Goal: Find specific page/section: Find specific page/section

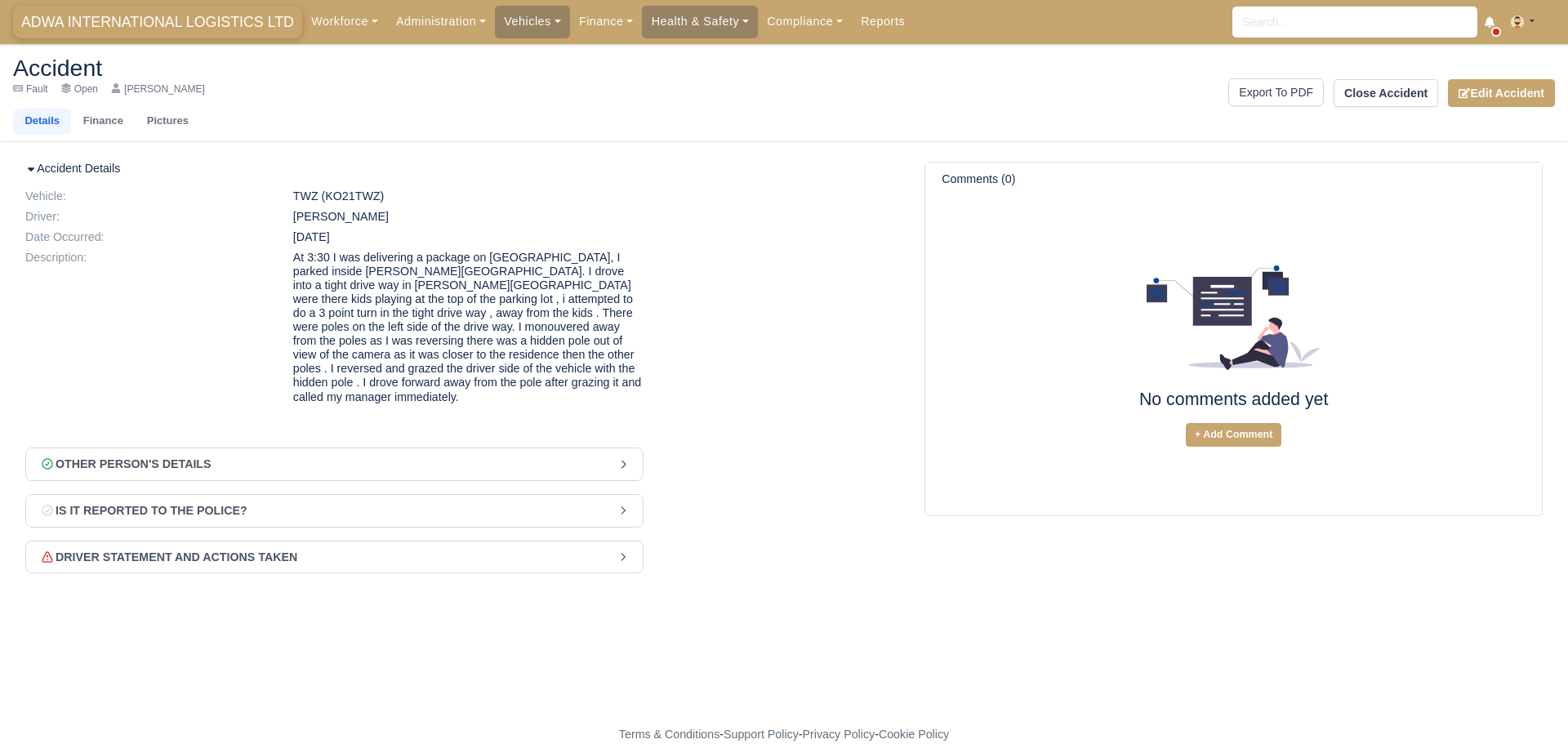
click at [111, 18] on span "ADWA INTERNATIONAL LOGISTICS LTD" at bounding box center [158, 22] width 290 height 33
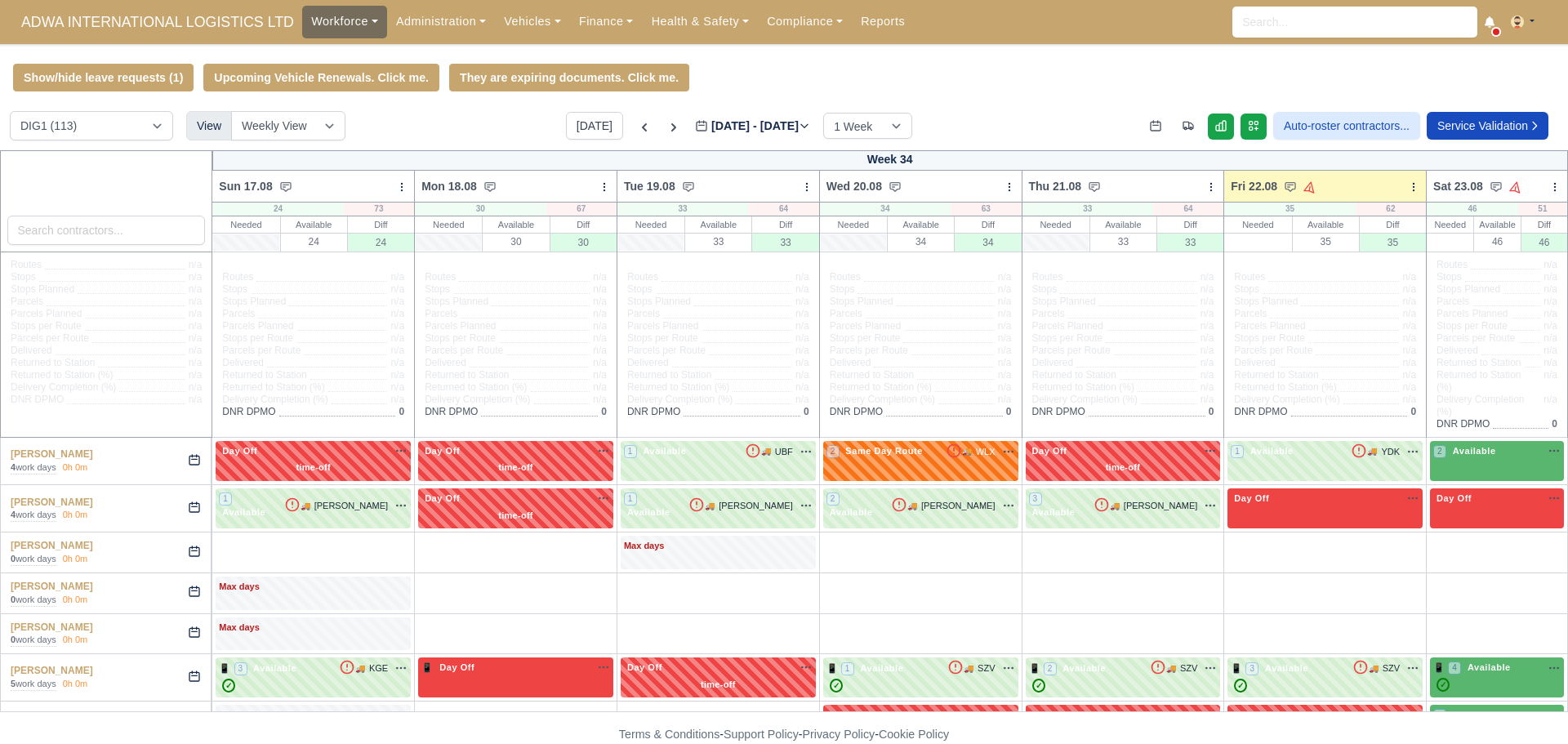
click at [332, 23] on link "Workforce" at bounding box center [344, 22] width 85 height 32
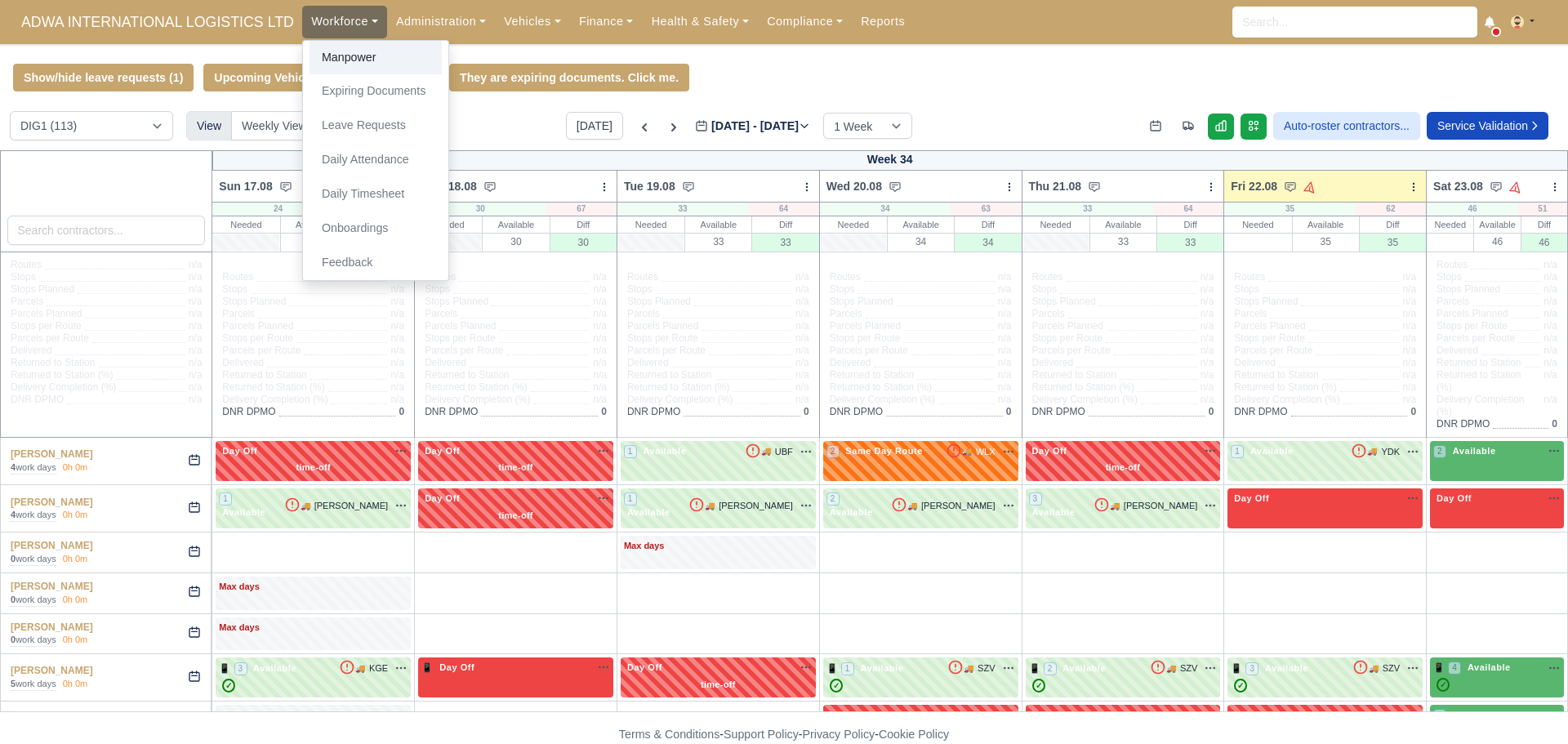
click at [331, 62] on link "Manpower" at bounding box center [376, 58] width 132 height 34
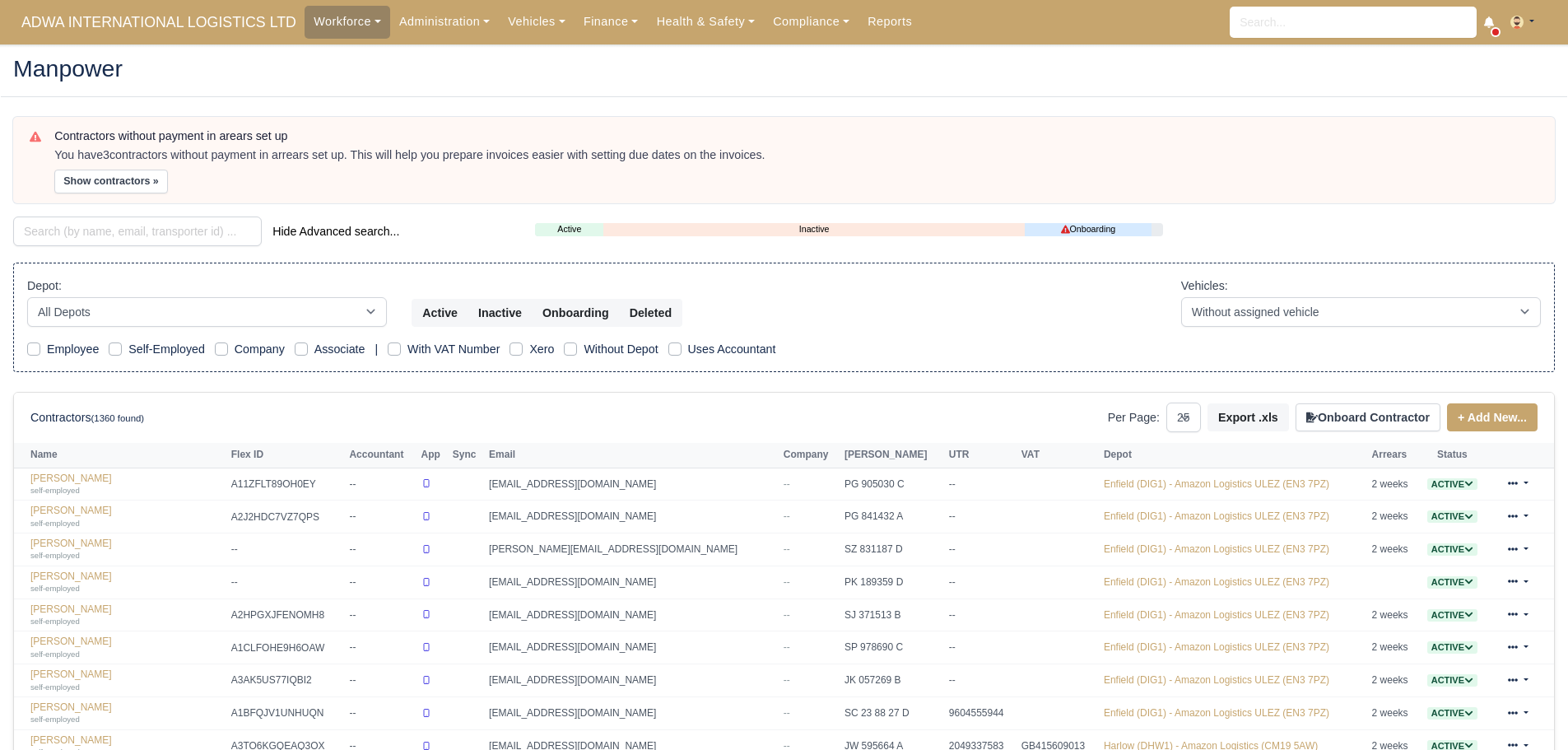
select select "25"
click at [124, 240] on input "search" at bounding box center [137, 231] width 249 height 30
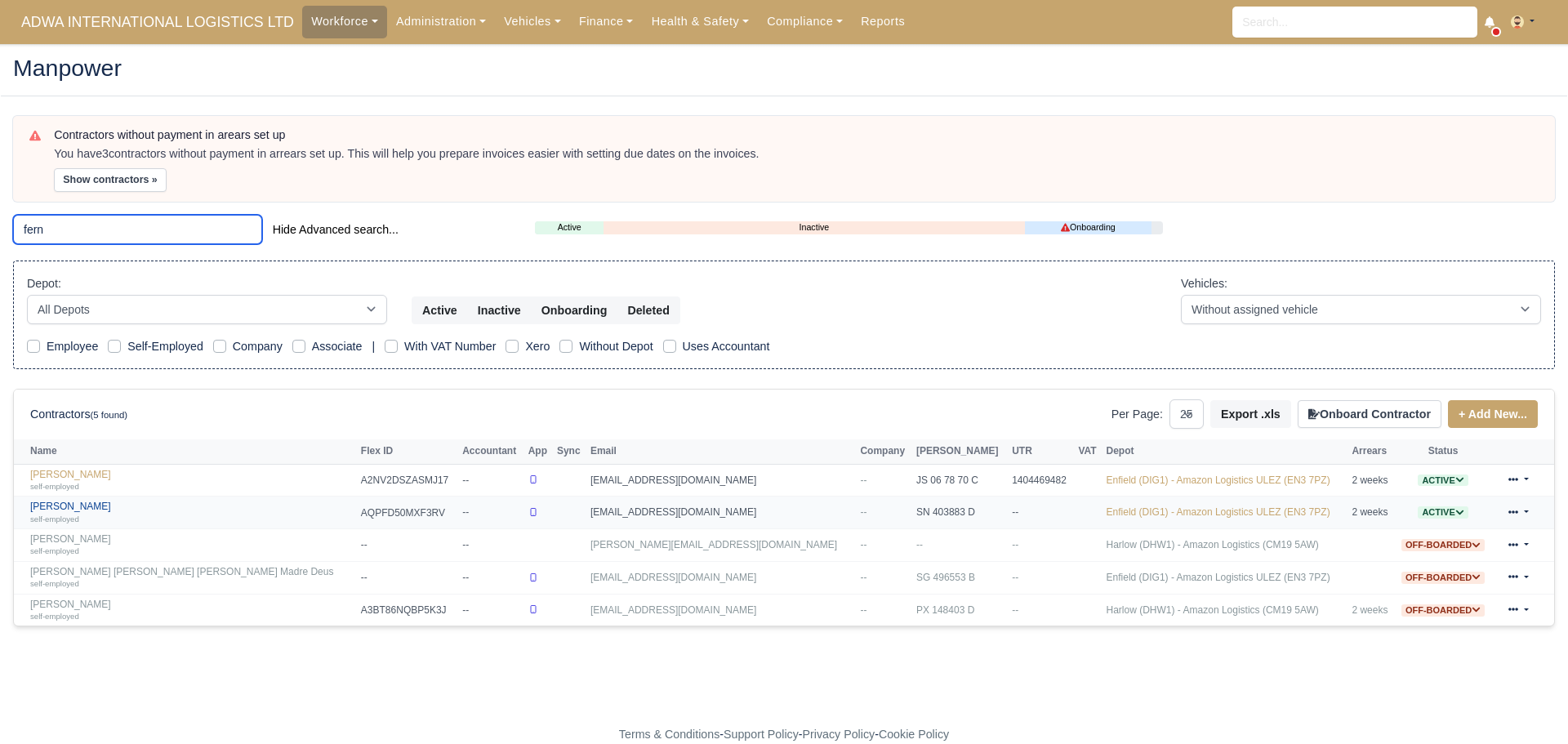
type input "fern"
click at [79, 505] on link "Fernando Farias self-employed" at bounding box center [191, 512] width 323 height 24
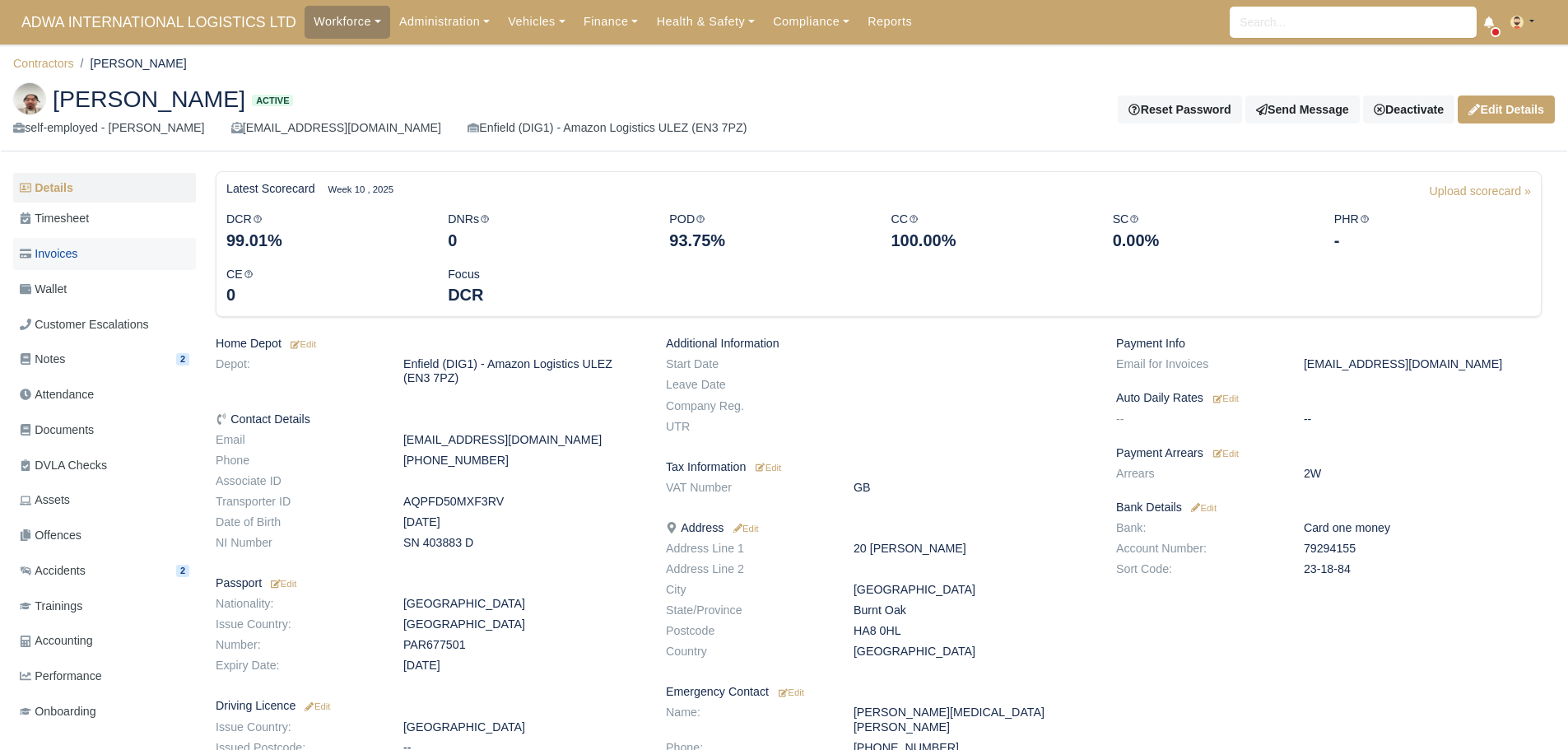
click at [75, 244] on span "Invoices" at bounding box center [49, 254] width 57 height 19
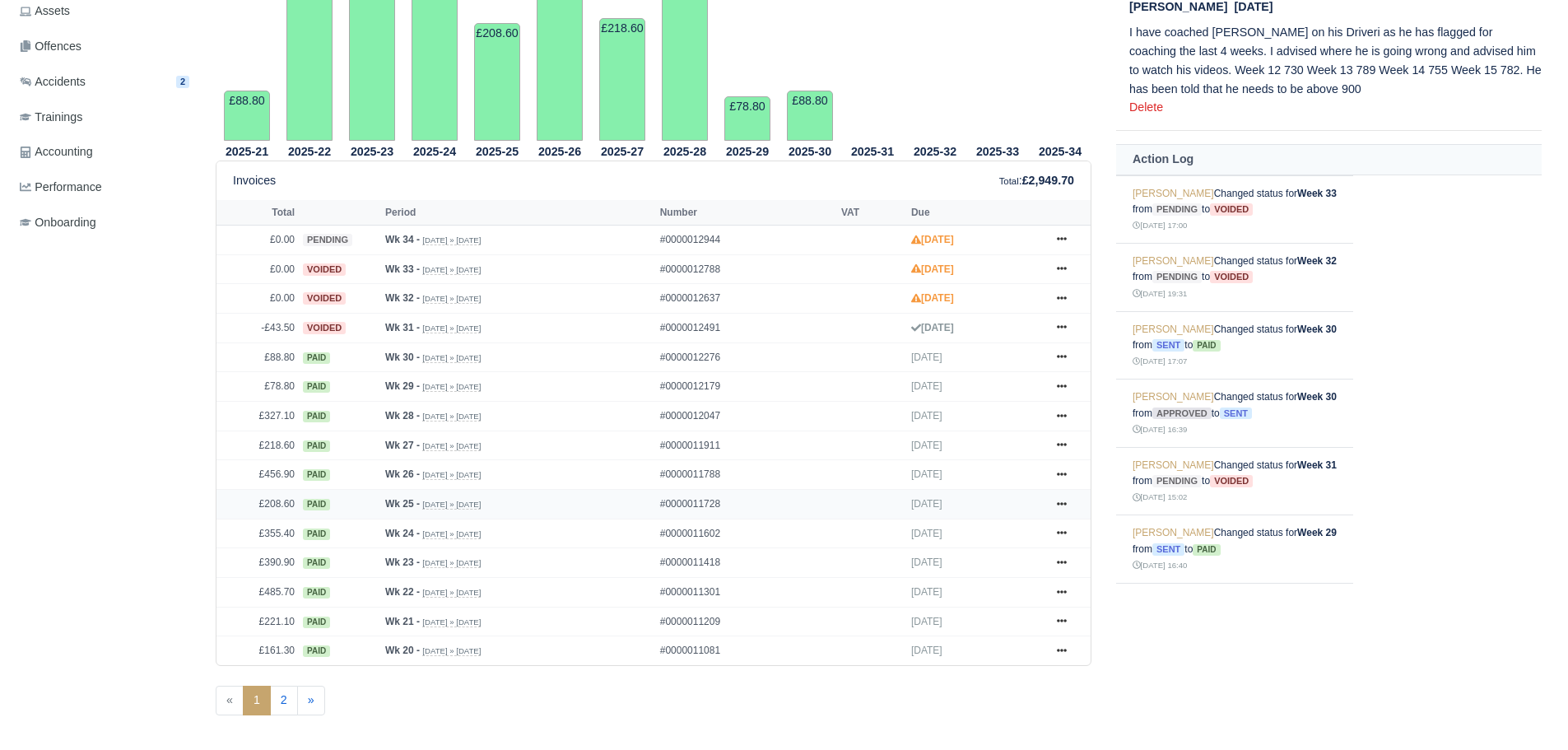
scroll to position [494, 0]
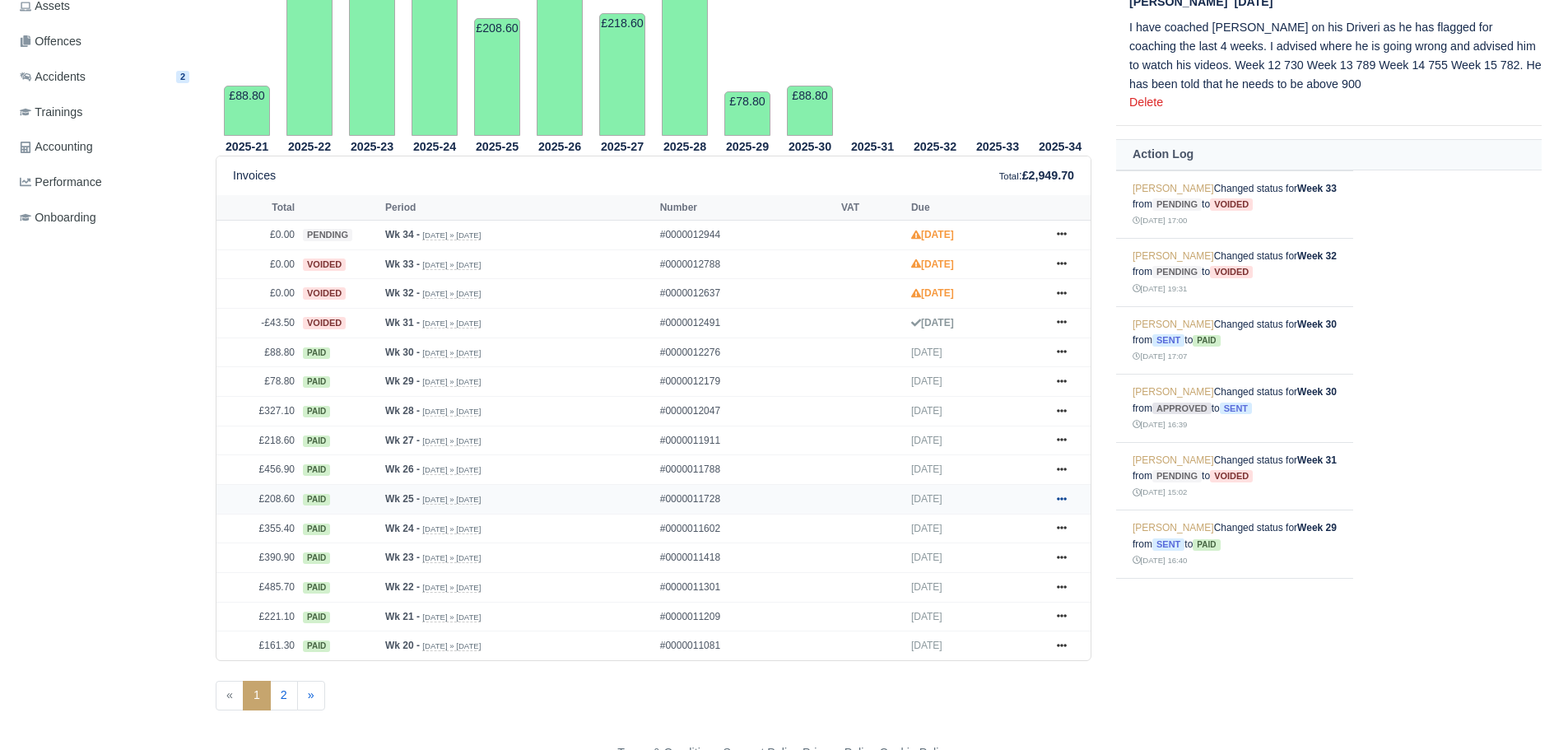
click at [1060, 497] on icon at bounding box center [1062, 499] width 10 height 10
click at [1021, 524] on link "Show Invoice" at bounding box center [1001, 530] width 147 height 34
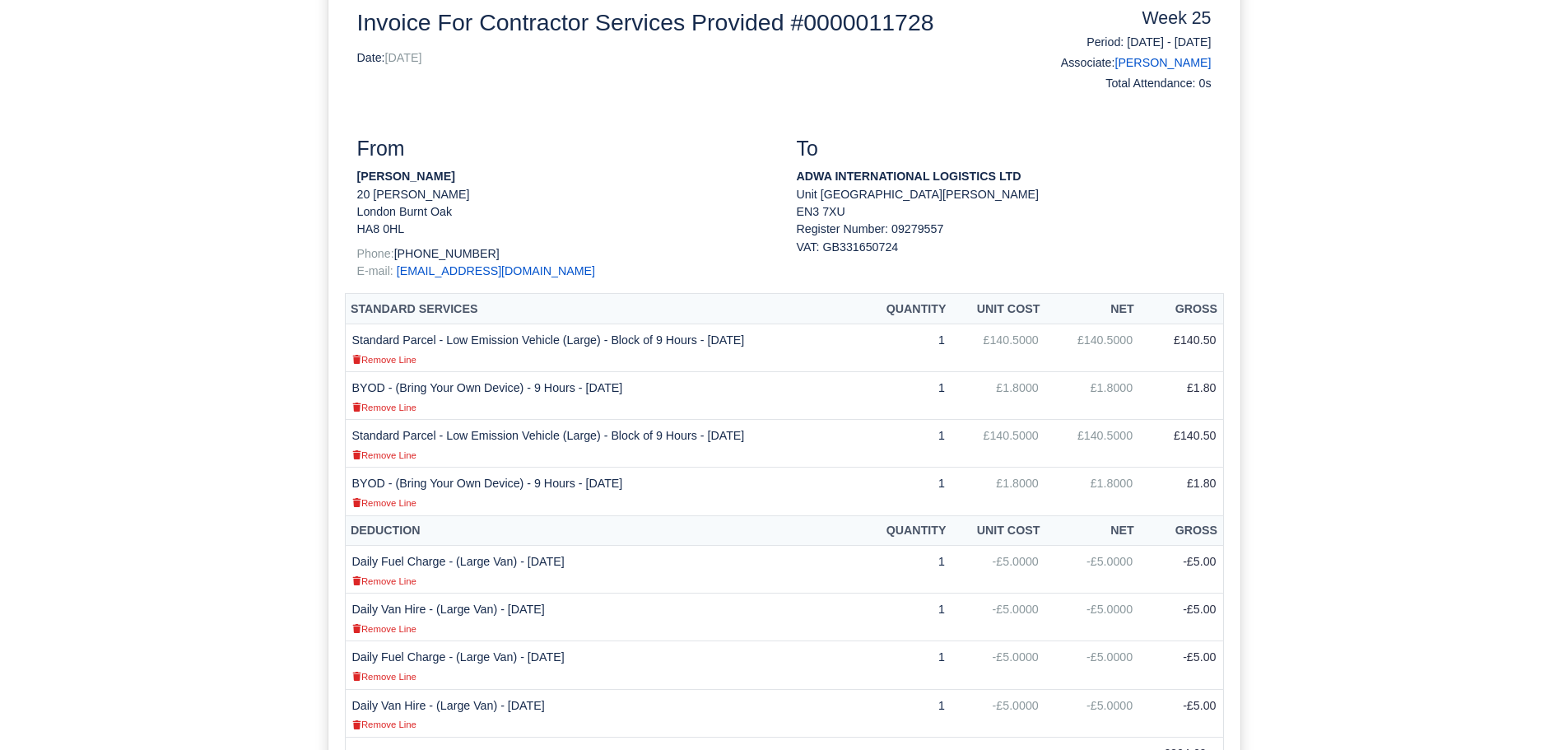
scroll to position [247, 0]
